Goal: Task Accomplishment & Management: Use online tool/utility

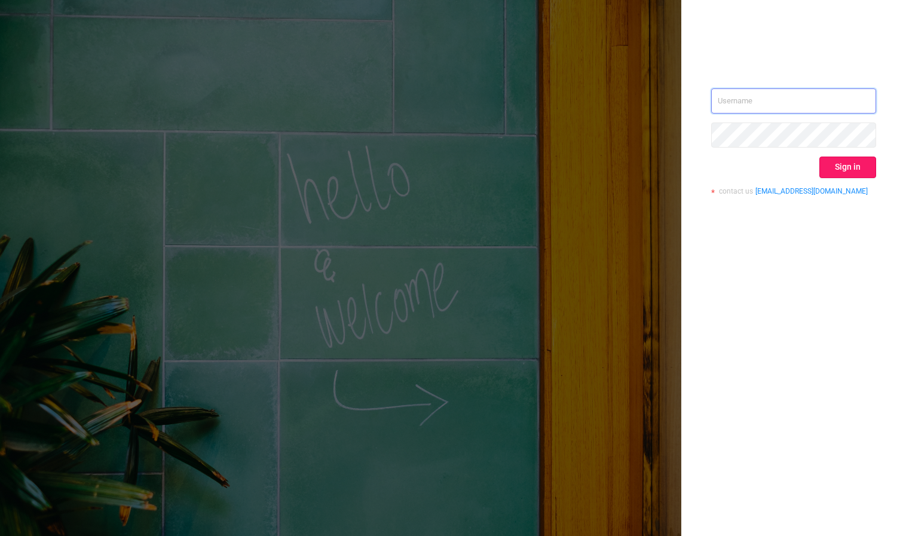
type input "[PERSON_NAME][EMAIL_ADDRESS][DOMAIN_NAME]"
click at [838, 167] on button "Sign in" at bounding box center [848, 168] width 57 height 22
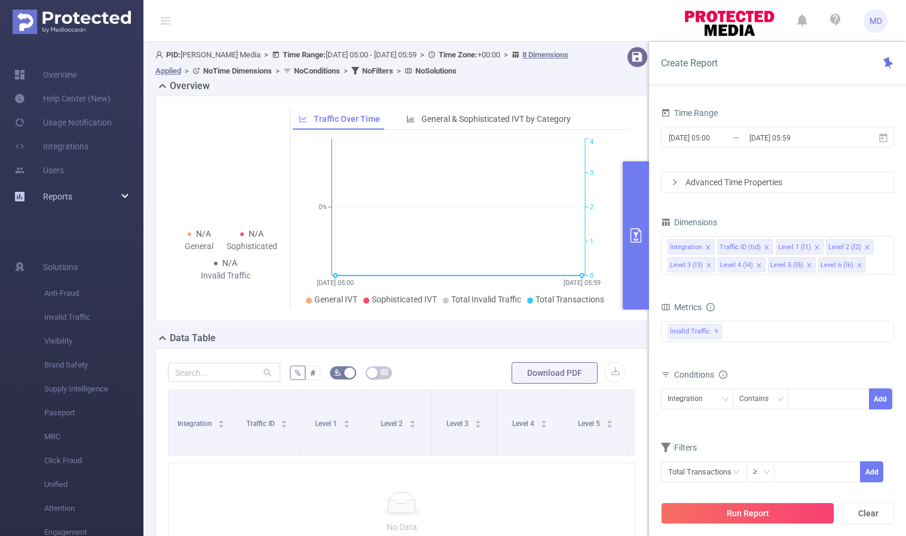
click at [91, 200] on div "Reports" at bounding box center [71, 197] width 143 height 24
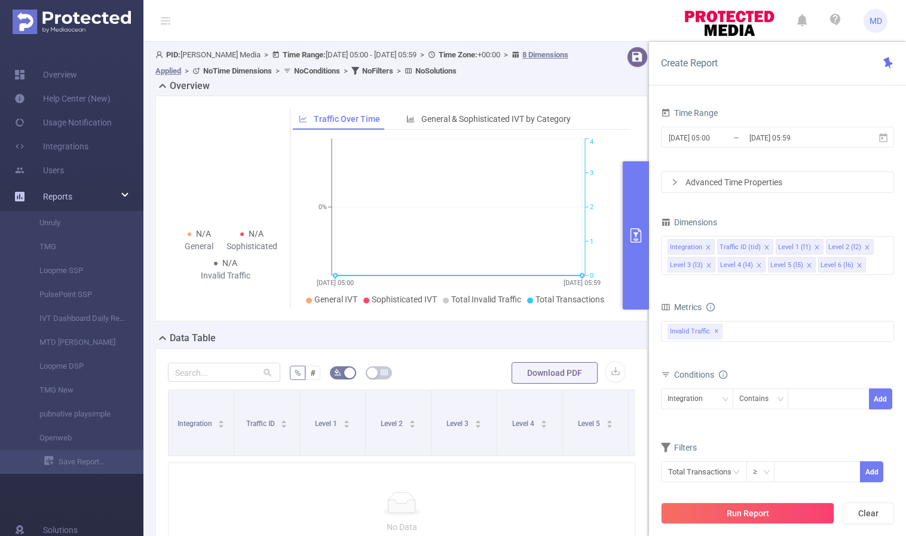
click at [119, 196] on div "Reports" at bounding box center [71, 197] width 143 height 24
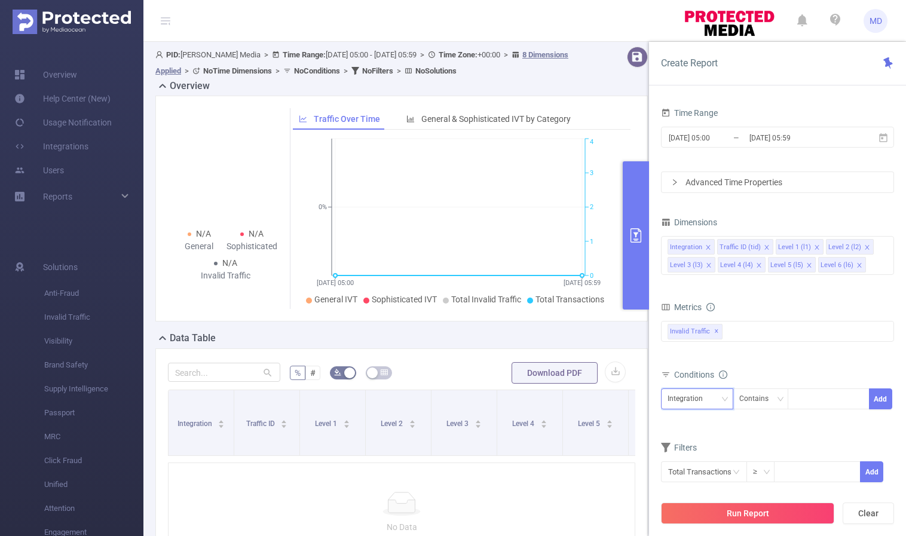
click at [725, 396] on icon "icon: down" at bounding box center [725, 399] width 7 height 7
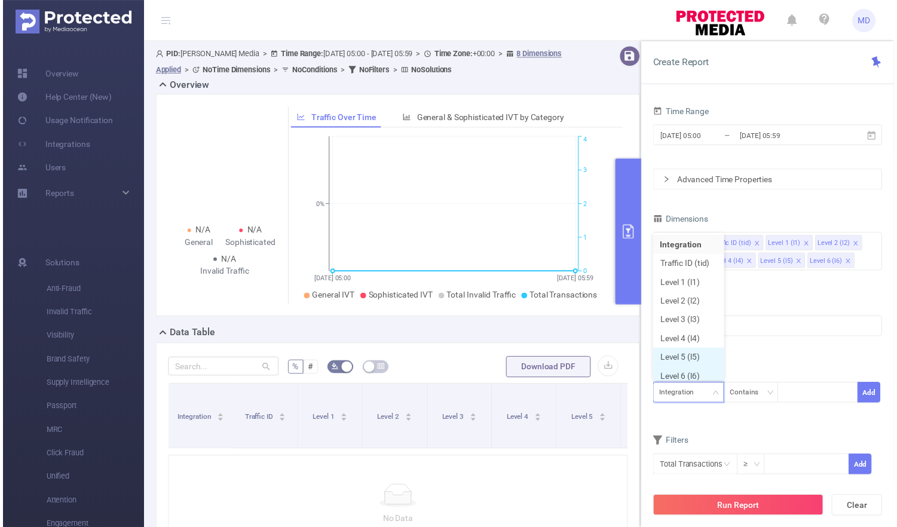
scroll to position [6, 0]
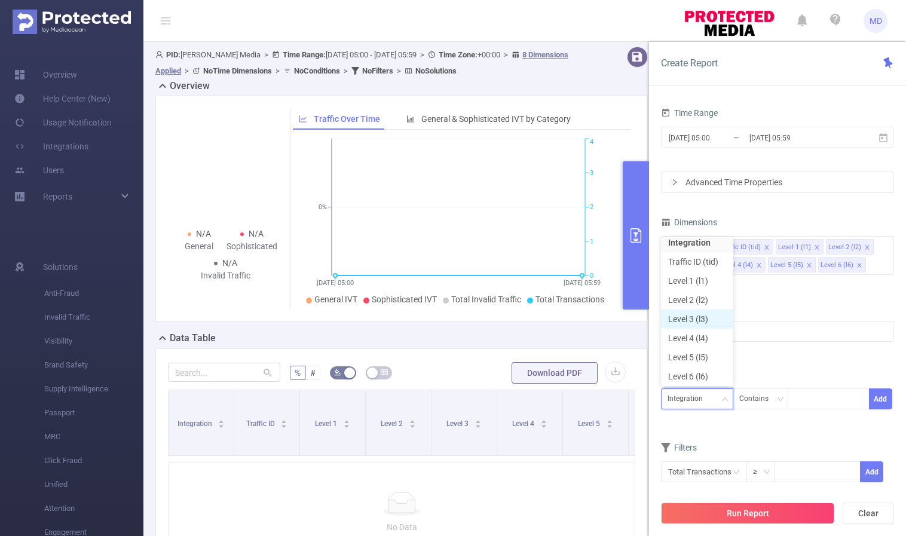
click at [707, 323] on li "Level 3 (l3)" at bounding box center [697, 319] width 72 height 19
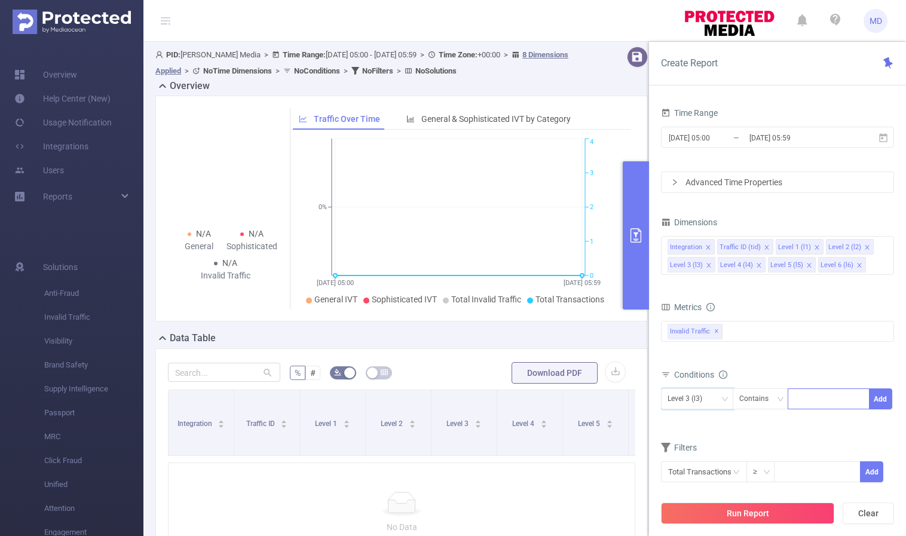
click at [812, 398] on div at bounding box center [829, 399] width 69 height 20
paste input "jigsaw.puzzle.game.banana"
type input "jigsaw.puzzle.game.banana"
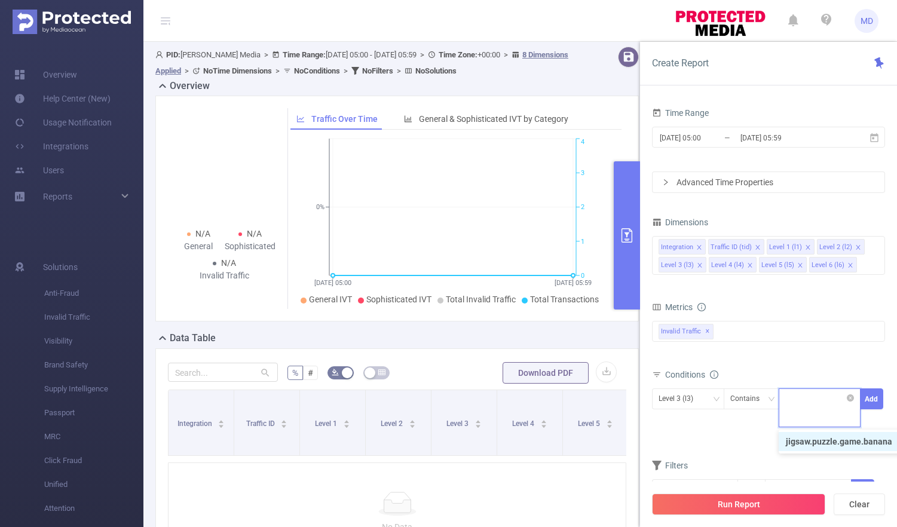
scroll to position [0, 0]
click at [801, 355] on div "bp_total brand-safety brand_is_solution bp_adult bp_arms bp_crime bp_death_inju…" at bounding box center [768, 338] width 233 height 35
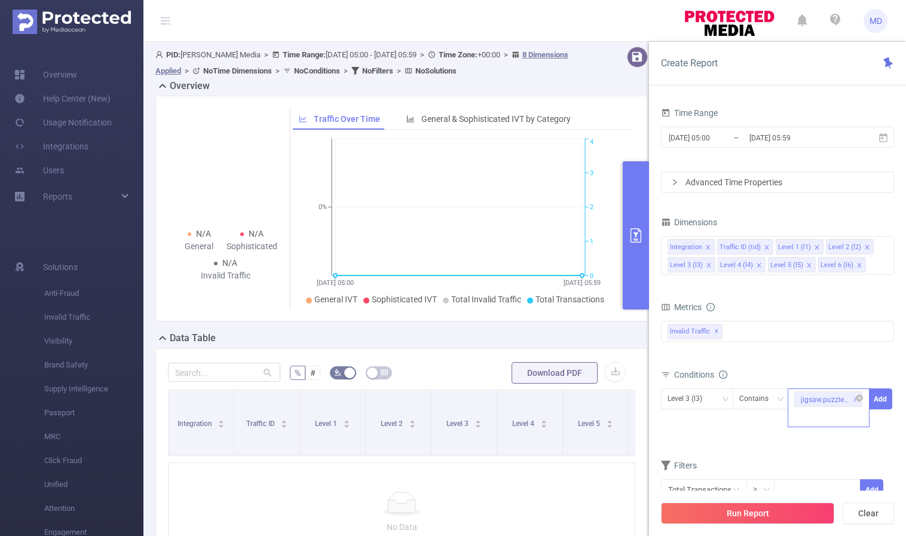
click at [824, 412] on div "jigsaw.puzzle.game.banana" at bounding box center [829, 408] width 82 height 39
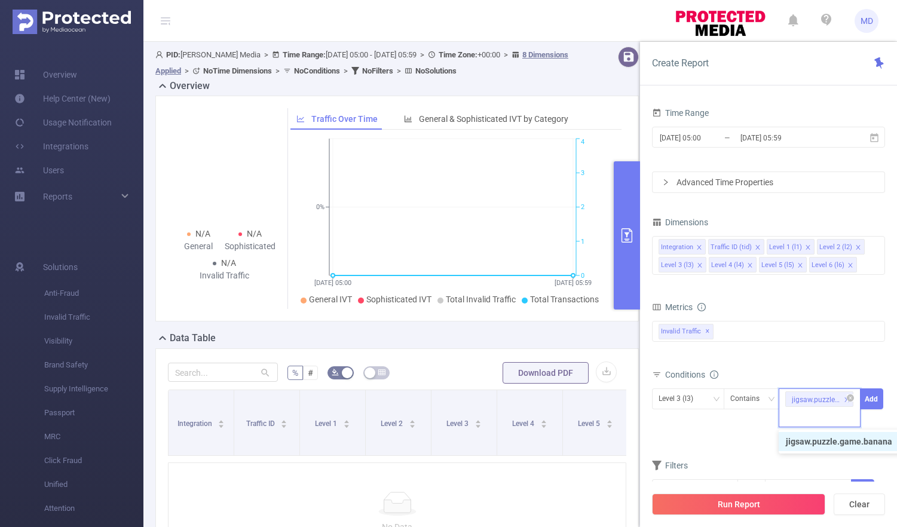
paste input "kidultlovin.word.zen"
type input "kidultlovin.word.zen"
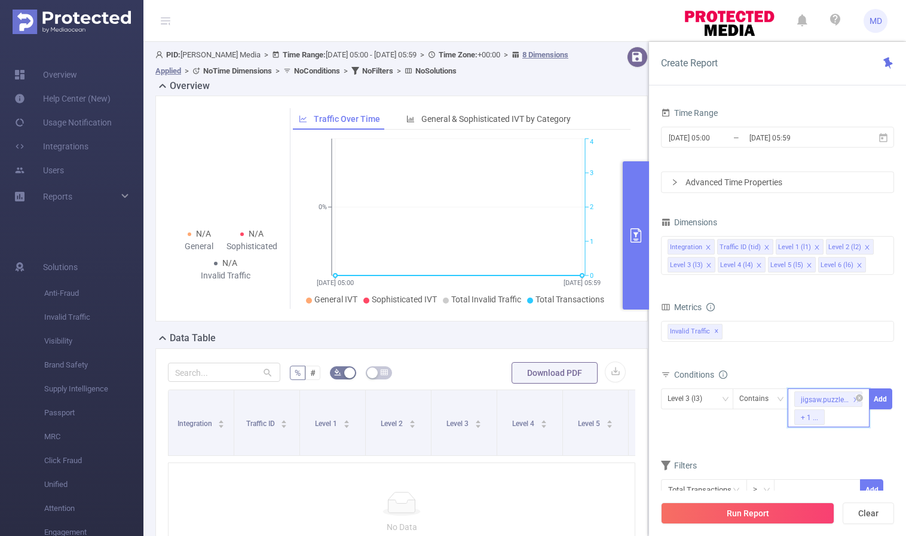
paste input "happy.paint.coloring.color.number"
type input "happy.paint.coloring.color.number"
paste input "com.callapp.contacts"
type input "com.callapp.contacts"
paste input "6468921495"
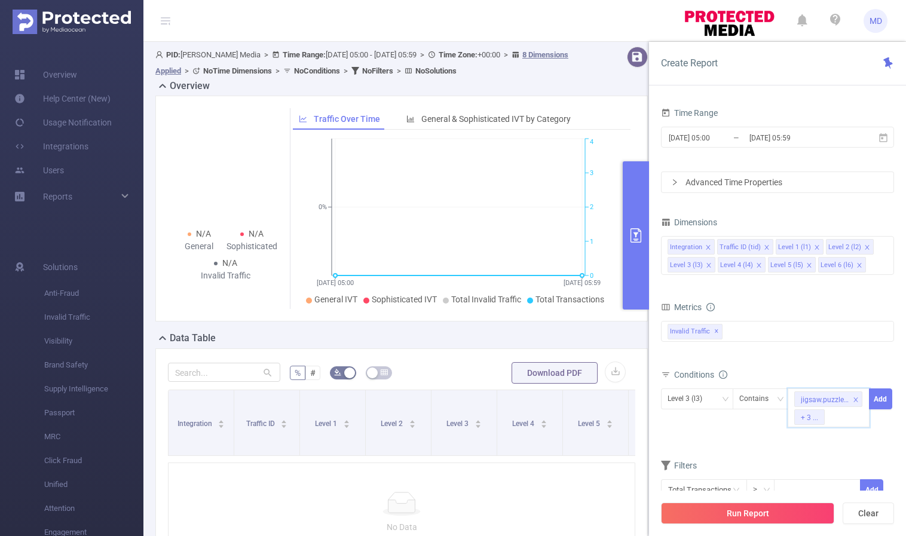
type input "6468921495"
paste input "in.playsimple.wordsearch"
type input "in.playsimple.wordsearch"
paste input "1207472156"
type input "1207472156"
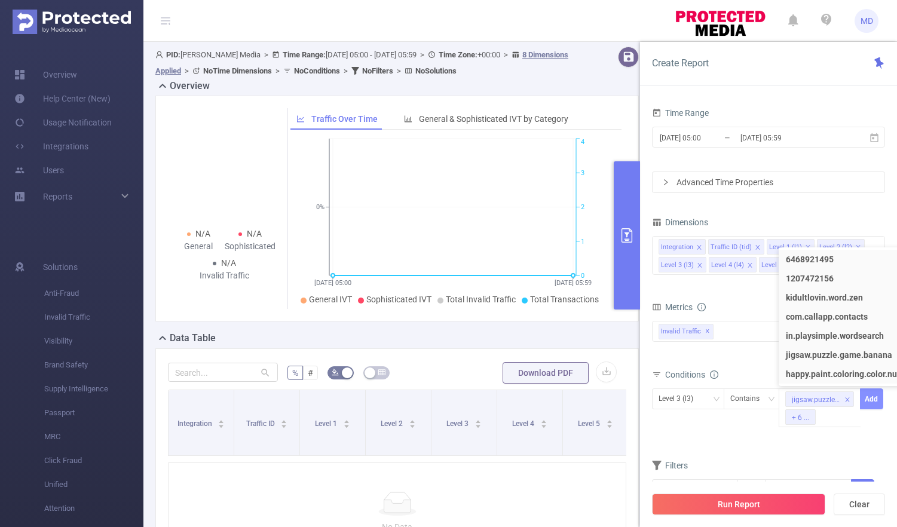
click at [871, 401] on button "Add" at bounding box center [871, 399] width 23 height 21
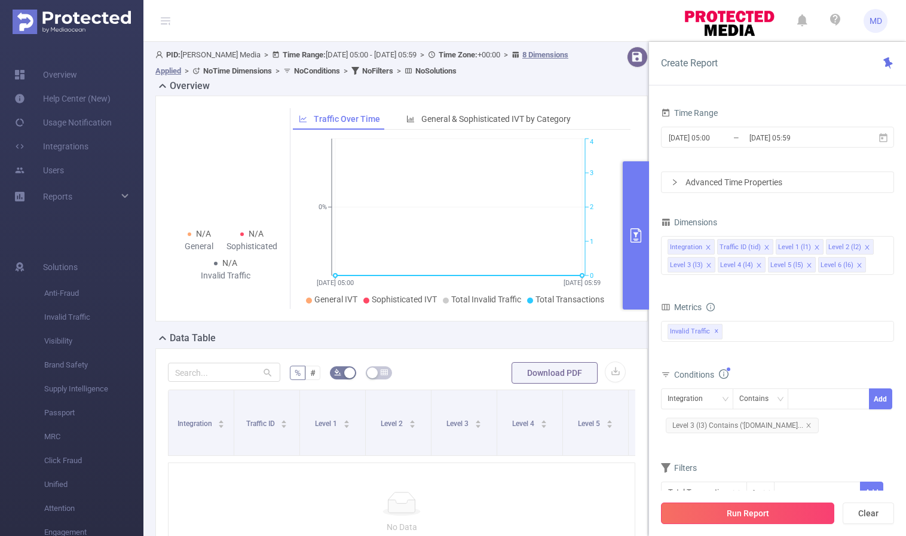
click at [741, 513] on button "Run Report" at bounding box center [747, 514] width 173 height 22
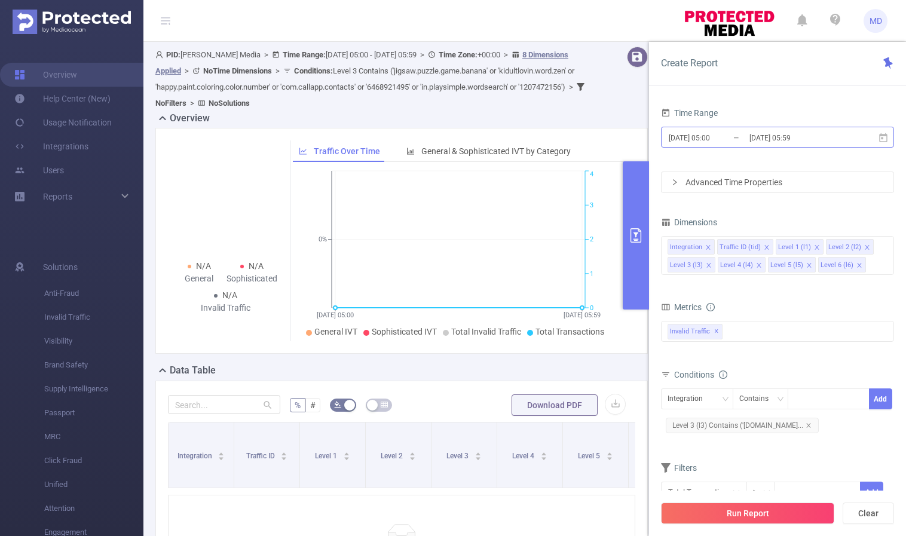
click at [705, 139] on input "[DATE] 05:00" at bounding box center [716, 138] width 97 height 16
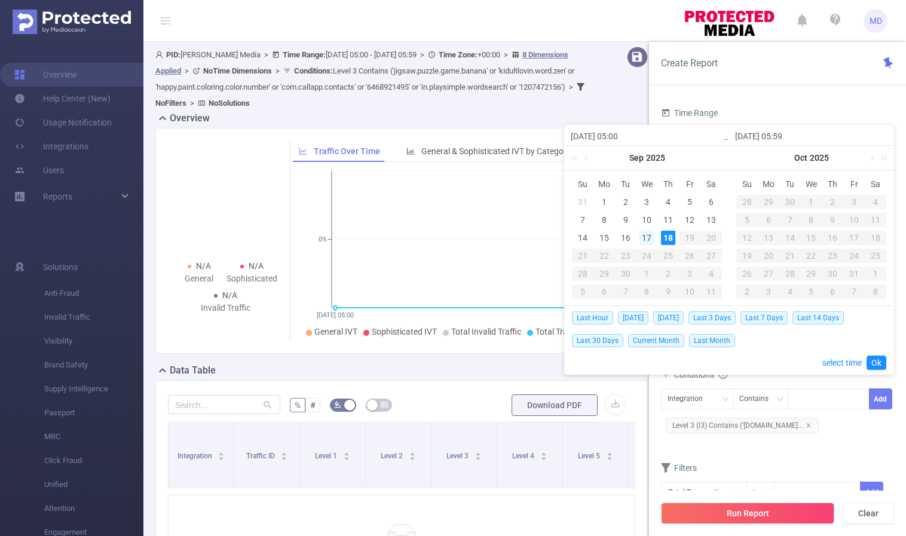
click at [645, 237] on div "17" at bounding box center [647, 238] width 14 height 14
click at [667, 237] on div "18" at bounding box center [668, 238] width 14 height 14
type input "[DATE] 05:00"
click at [875, 359] on link "Ok" at bounding box center [877, 363] width 20 height 14
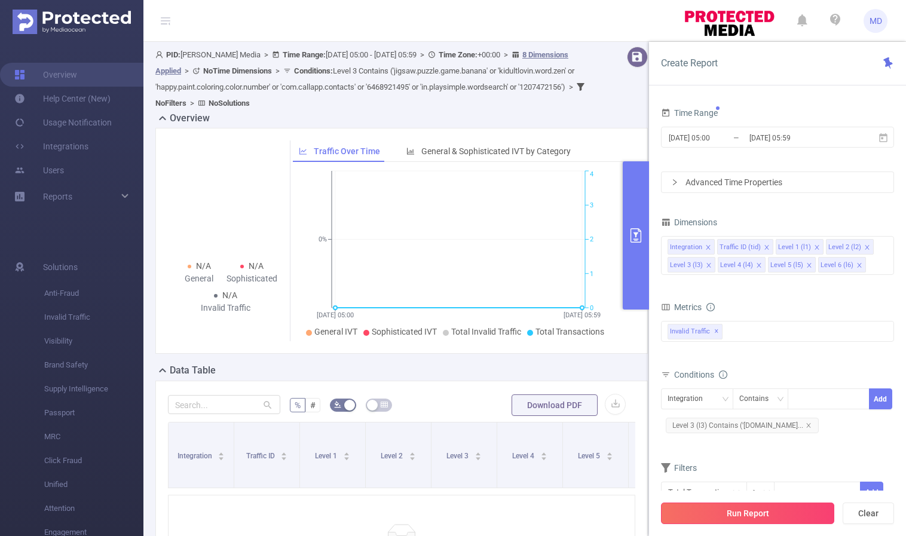
click at [718, 515] on button "Run Report" at bounding box center [747, 514] width 173 height 22
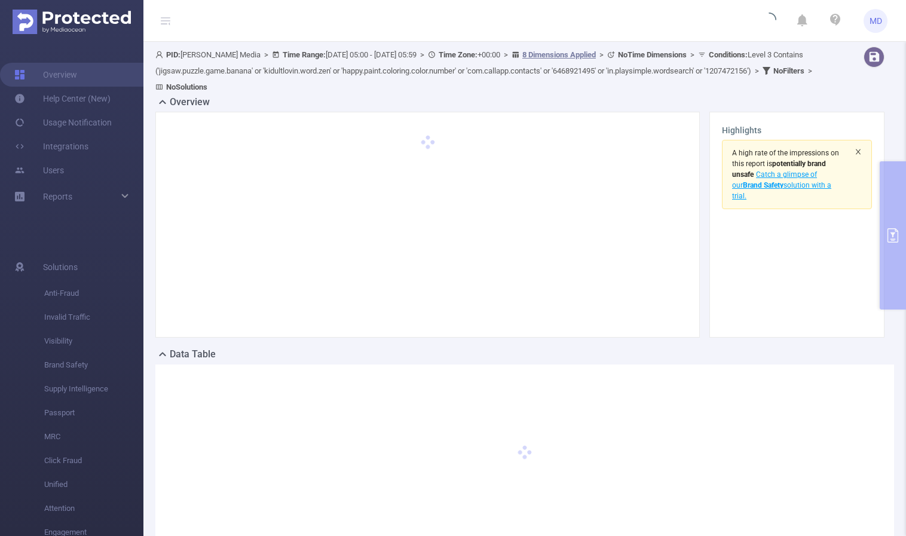
click at [855, 151] on icon "icon: close" at bounding box center [858, 151] width 7 height 7
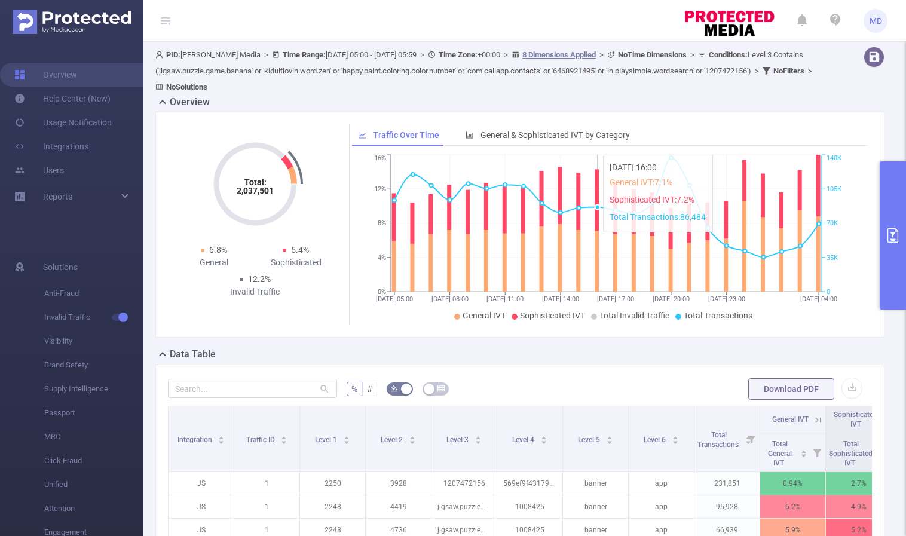
scroll to position [334, 0]
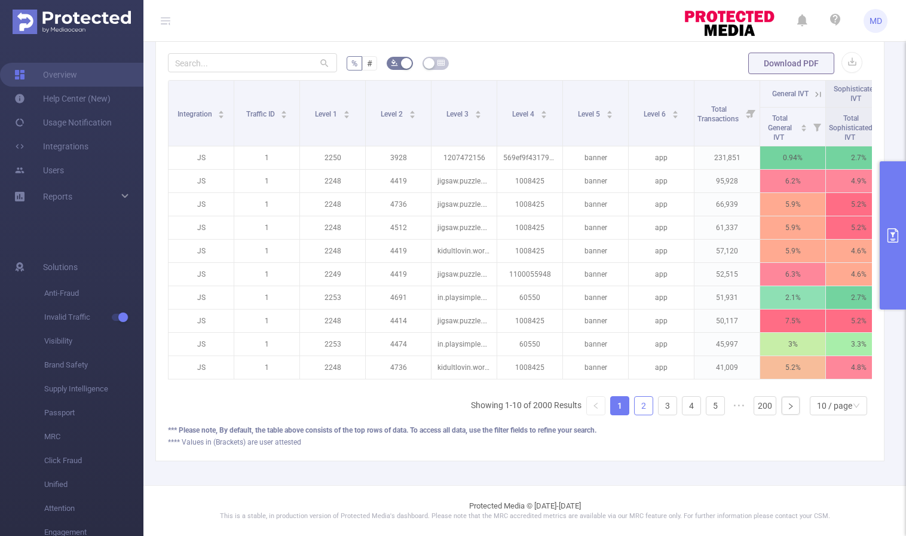
click at [635, 409] on link "2" at bounding box center [644, 406] width 18 height 18
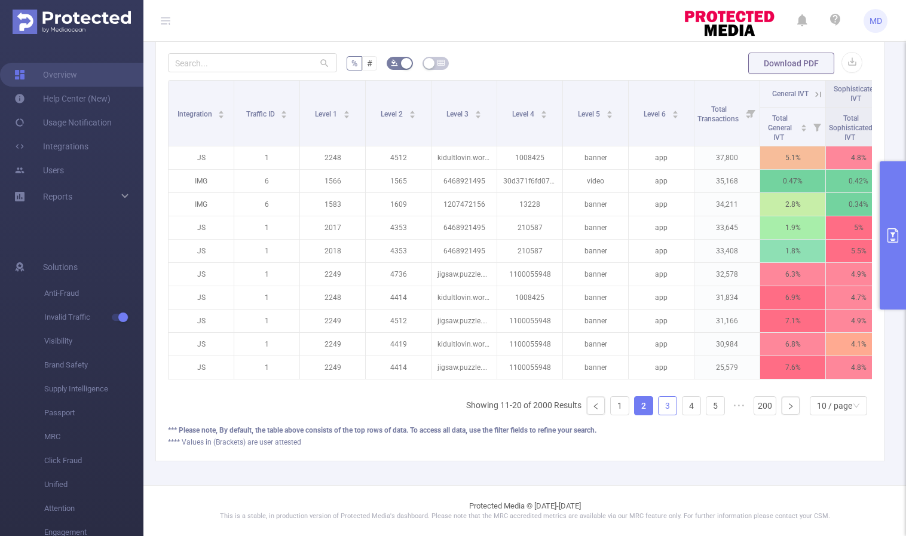
click at [662, 404] on link "3" at bounding box center [668, 406] width 18 height 18
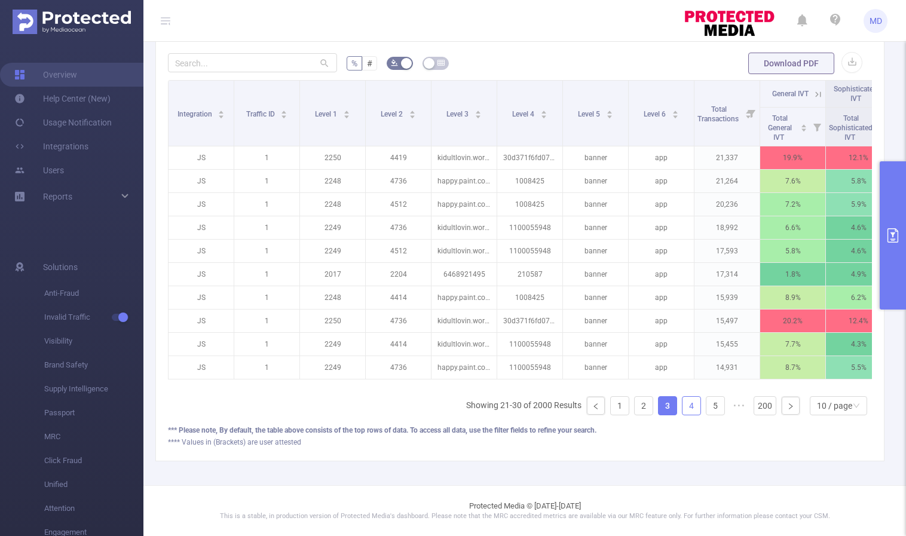
click at [687, 410] on link "4" at bounding box center [692, 406] width 18 height 18
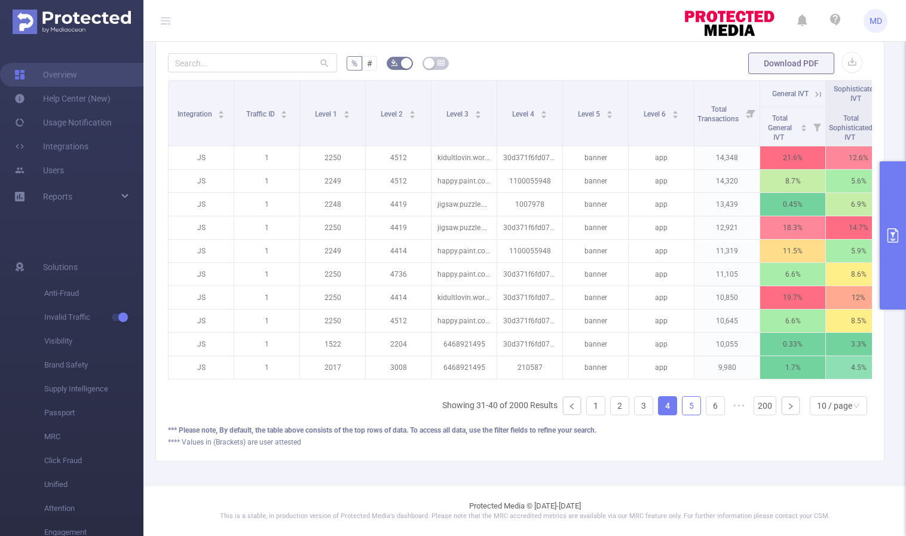
click at [688, 407] on link "5" at bounding box center [692, 406] width 18 height 18
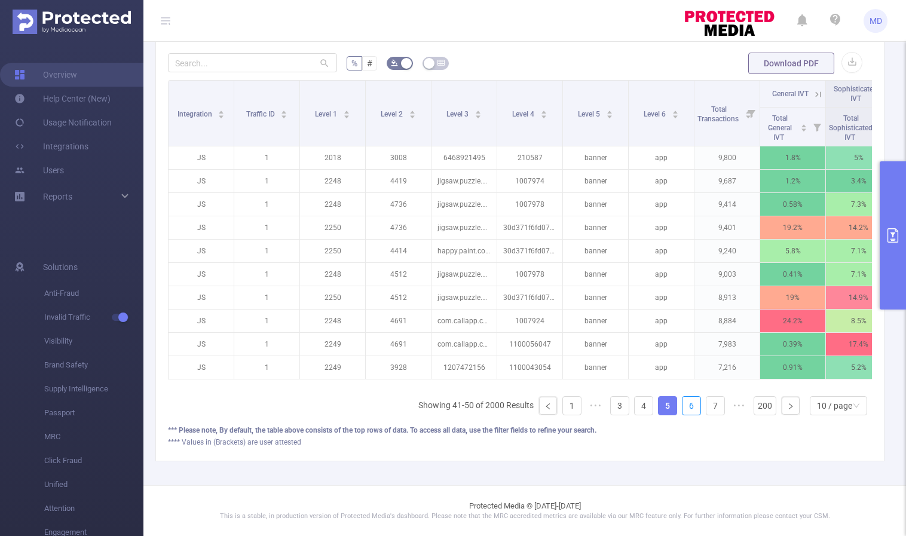
click at [688, 407] on link "6" at bounding box center [692, 406] width 18 height 18
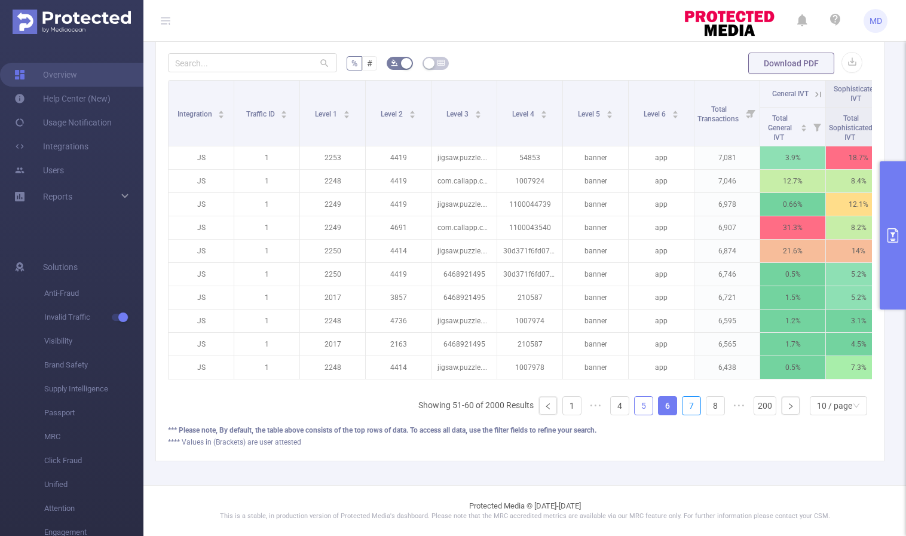
click at [688, 407] on link "7" at bounding box center [692, 406] width 18 height 18
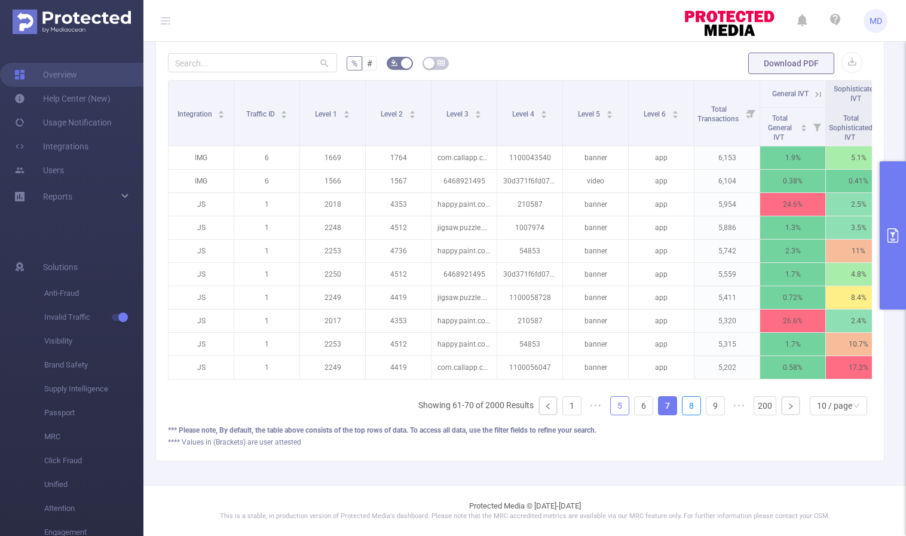
click at [688, 407] on link "8" at bounding box center [692, 406] width 18 height 18
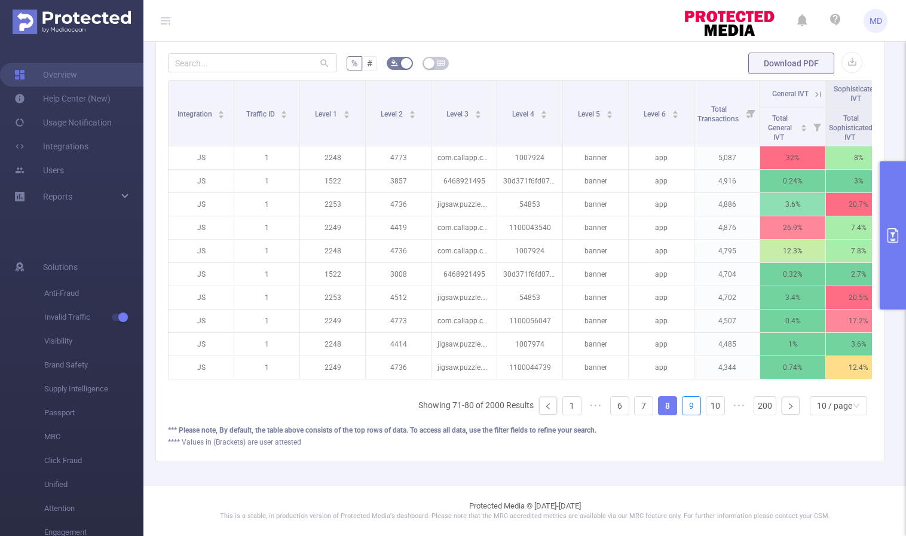
click at [688, 407] on link "9" at bounding box center [692, 406] width 18 height 18
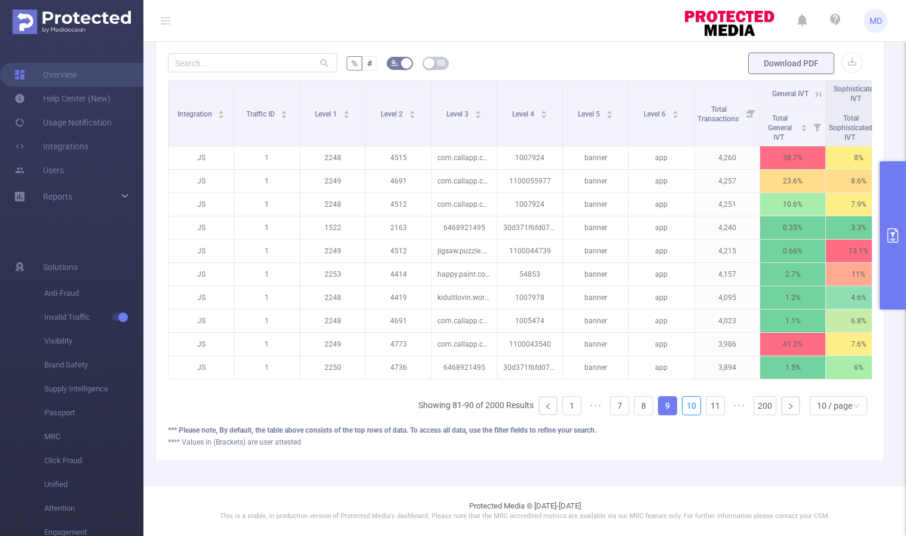
click at [688, 407] on link "10" at bounding box center [692, 406] width 18 height 18
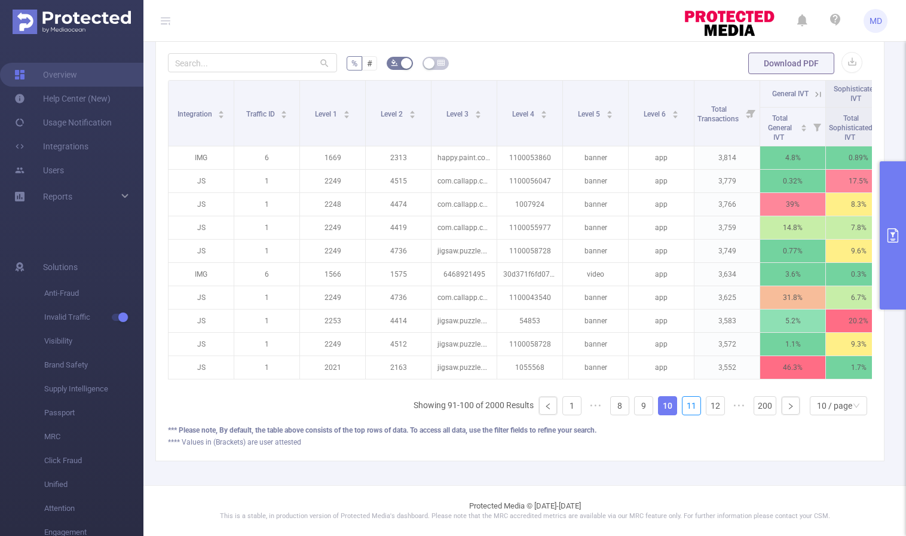
click at [688, 407] on link "11" at bounding box center [692, 406] width 18 height 18
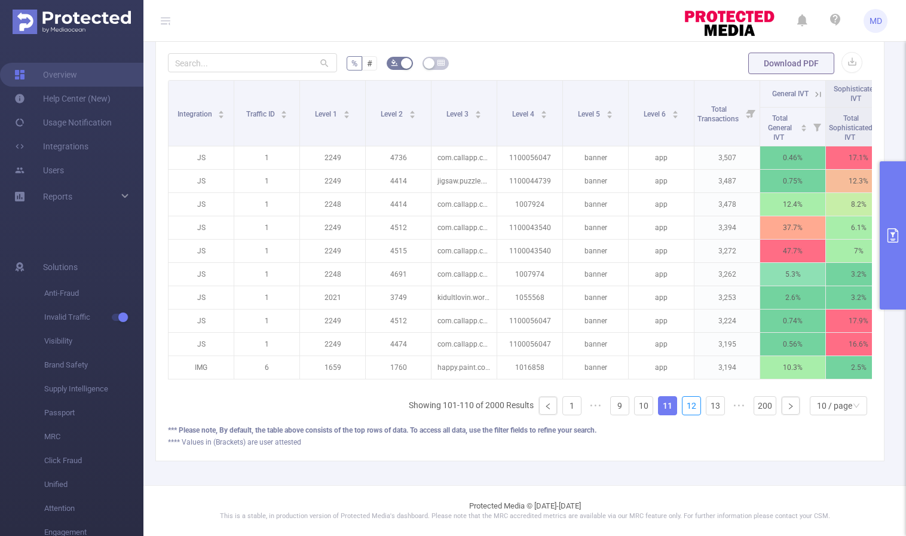
click at [688, 407] on link "12" at bounding box center [692, 406] width 18 height 18
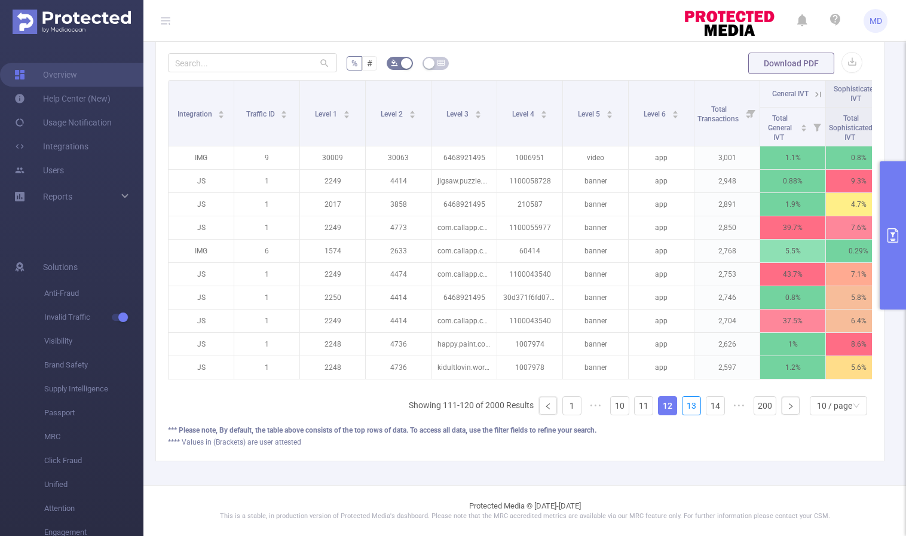
click at [688, 407] on link "13" at bounding box center [692, 406] width 18 height 18
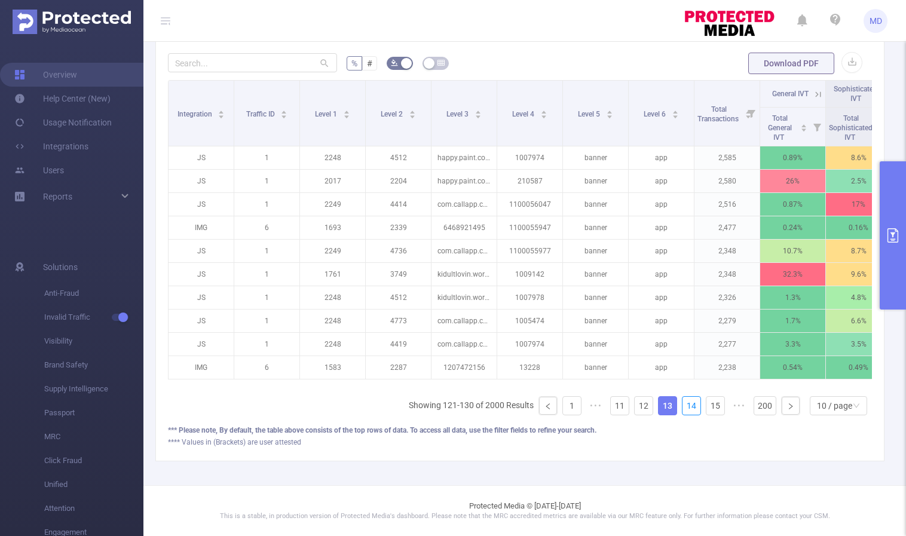
click at [688, 407] on link "14" at bounding box center [692, 406] width 18 height 18
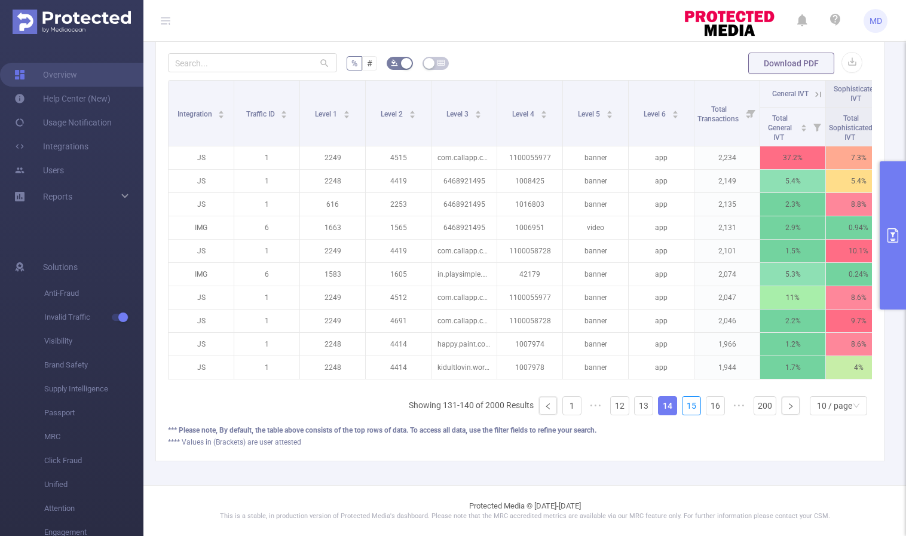
click at [688, 407] on link "15" at bounding box center [692, 406] width 18 height 18
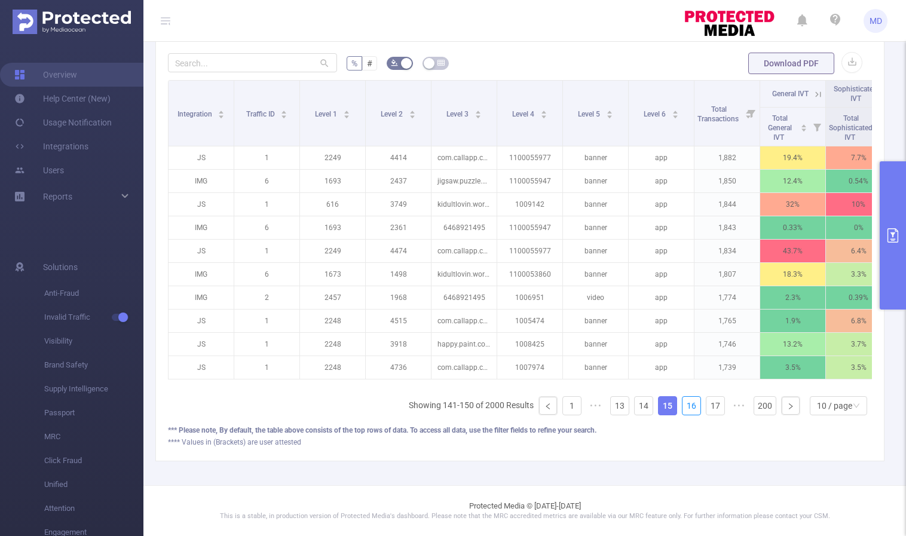
click at [688, 407] on link "16" at bounding box center [692, 406] width 18 height 18
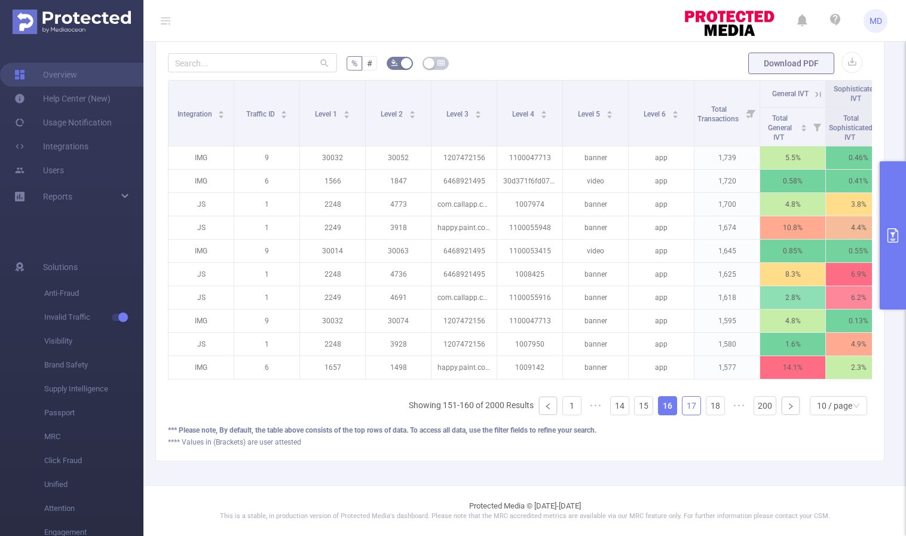
click at [688, 407] on link "17" at bounding box center [692, 406] width 18 height 18
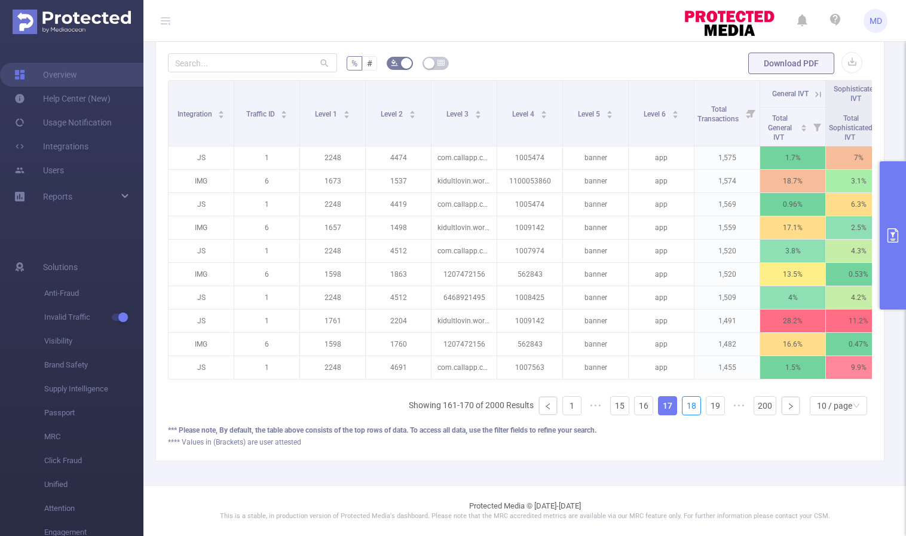
click at [688, 407] on link "18" at bounding box center [692, 406] width 18 height 18
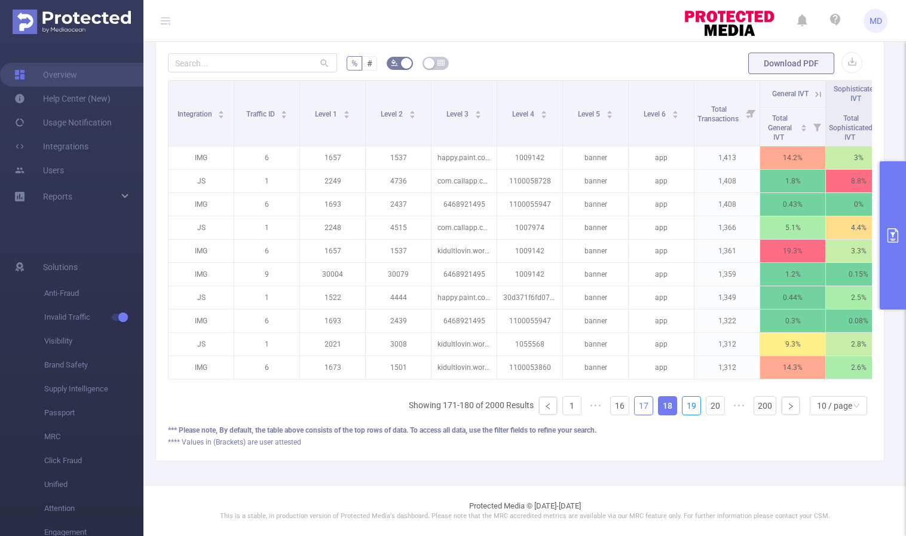
click at [688, 407] on link "19" at bounding box center [692, 406] width 18 height 18
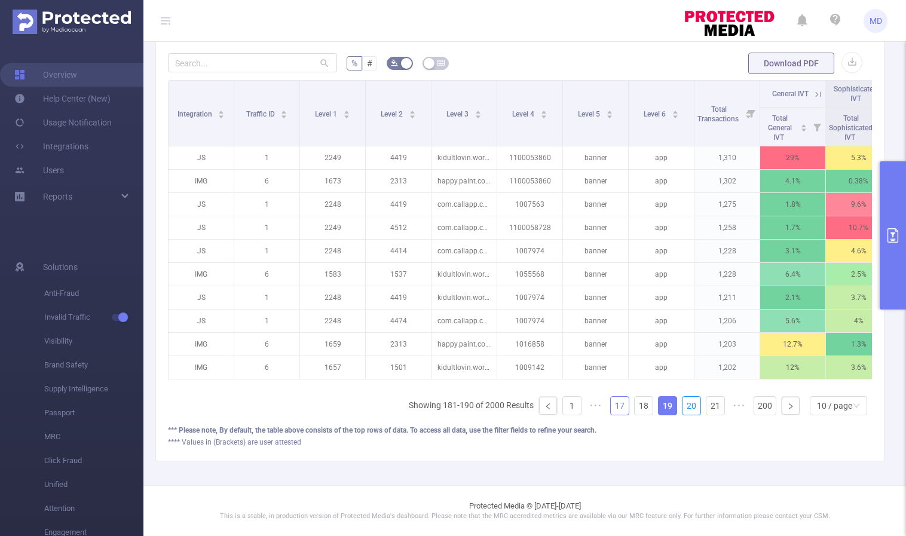
click at [688, 407] on link "20" at bounding box center [692, 406] width 18 height 18
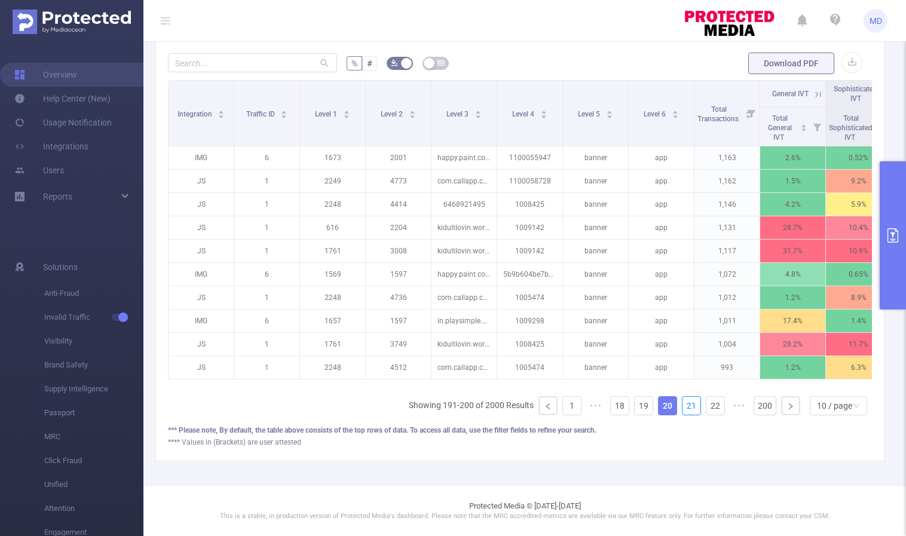
click at [688, 407] on link "21" at bounding box center [692, 406] width 18 height 18
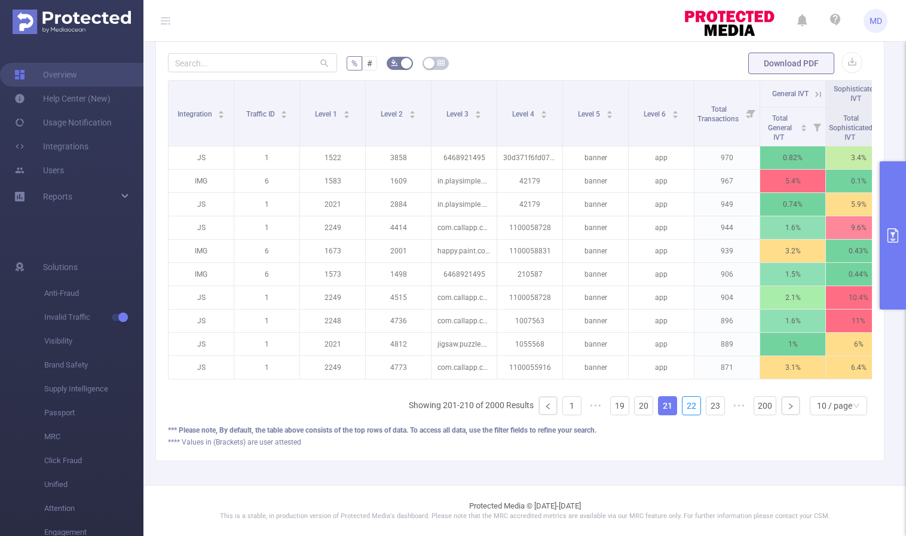
click at [688, 407] on link "22" at bounding box center [692, 406] width 18 height 18
